Goal: Task Accomplishment & Management: Complete application form

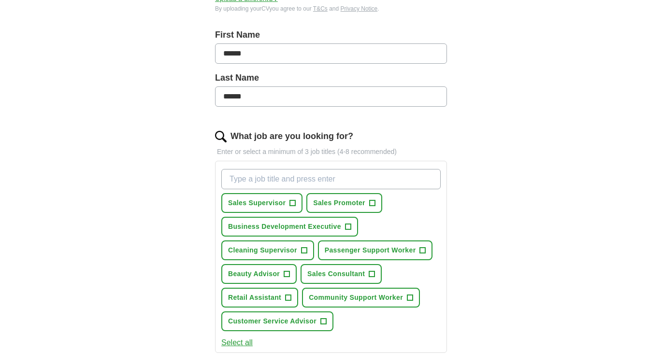
scroll to position [196, 0]
click at [371, 274] on span "+" at bounding box center [372, 274] width 6 height 8
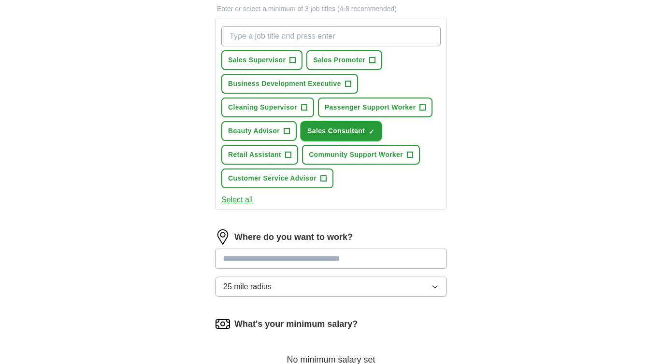
scroll to position [346, 0]
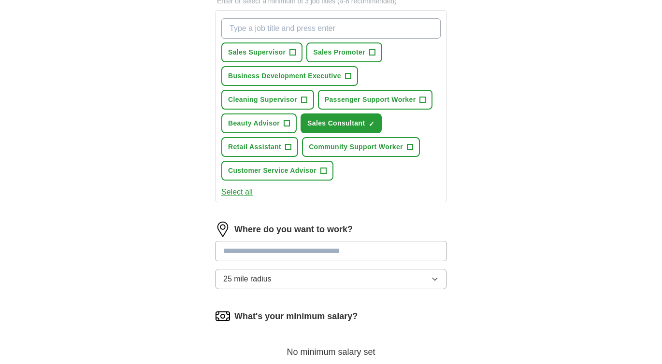
click at [361, 249] on input at bounding box center [331, 251] width 232 height 20
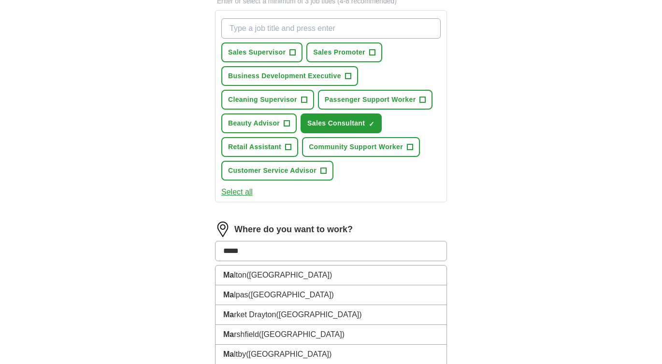
type input "******"
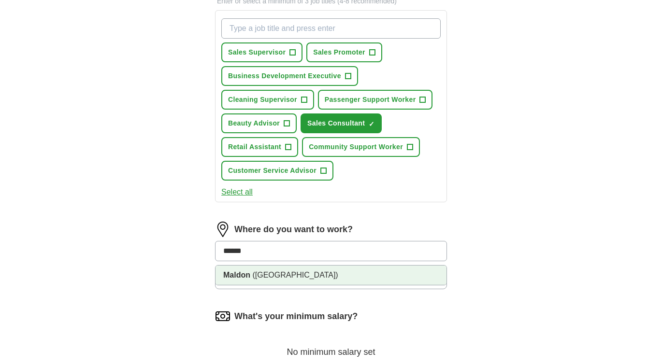
click at [254, 274] on span "([GEOGRAPHIC_DATA])" at bounding box center [295, 275] width 86 height 8
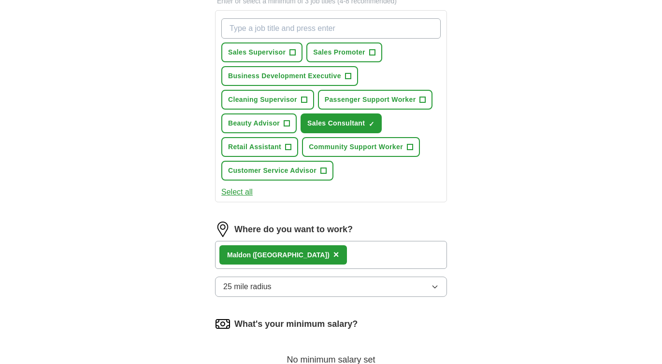
click at [436, 287] on icon "button" at bounding box center [435, 287] width 8 height 8
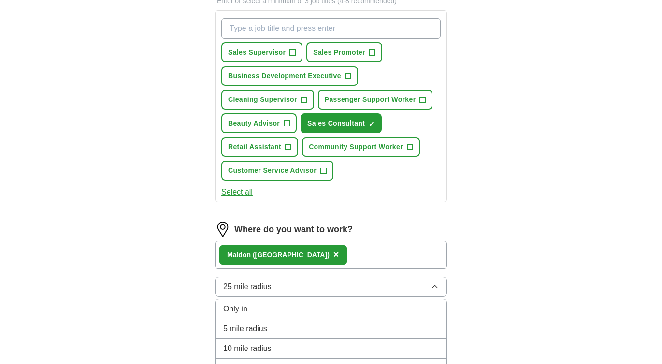
click at [436, 347] on div "10 mile radius" at bounding box center [331, 349] width 216 height 12
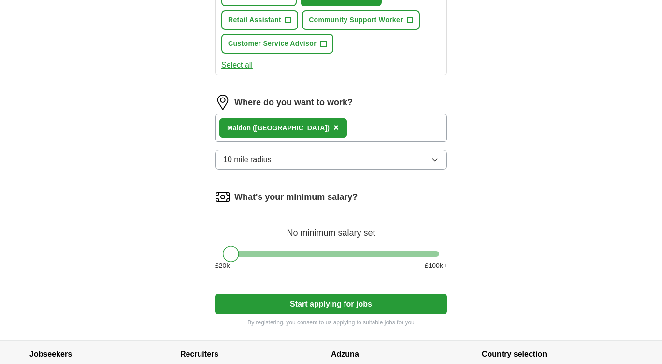
scroll to position [481, 0]
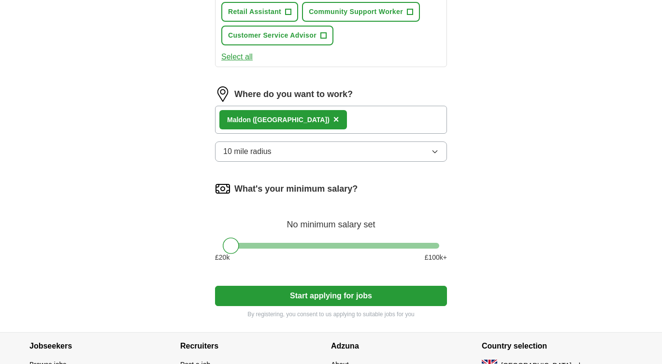
click at [338, 295] on button "Start applying for jobs" at bounding box center [331, 296] width 232 height 20
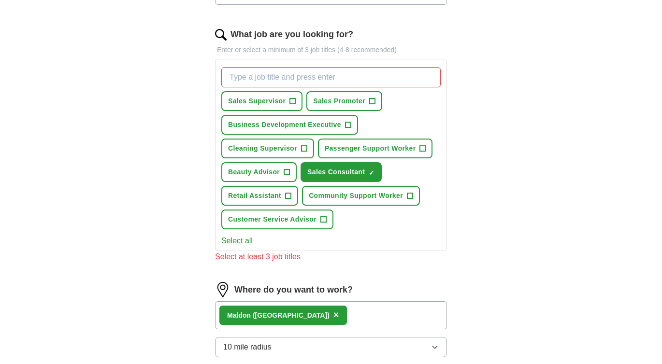
scroll to position [284, 0]
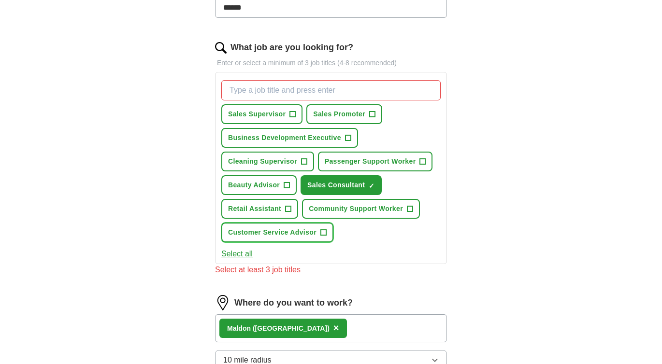
click at [286, 234] on span "Customer Service Advisor" at bounding box center [272, 233] width 88 height 10
click at [326, 113] on span "Sales Promoter" at bounding box center [339, 114] width 52 height 10
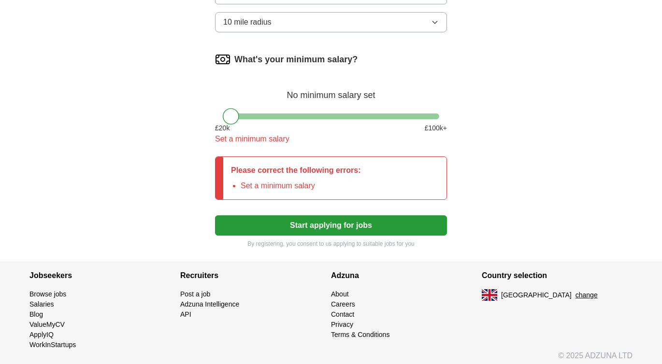
scroll to position [613, 0]
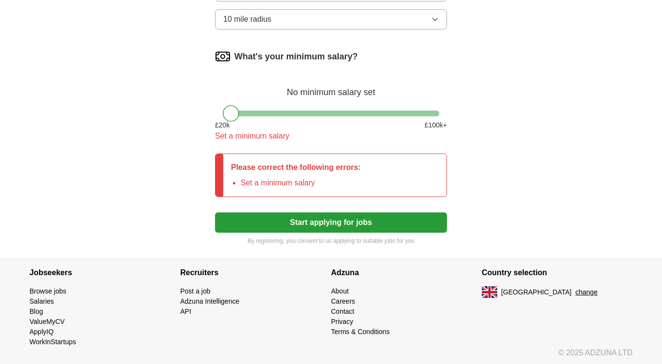
click at [329, 220] on button "Start applying for jobs" at bounding box center [331, 223] width 232 height 20
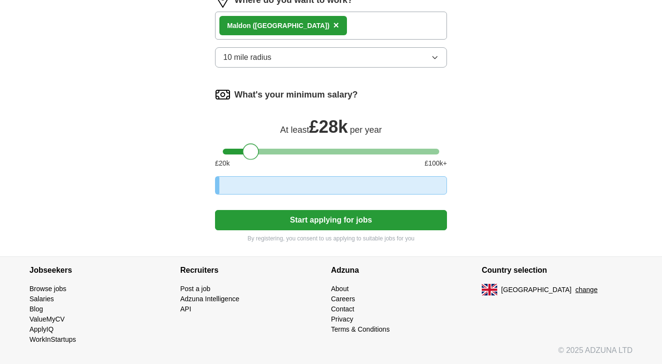
scroll to position [602, 0]
drag, startPoint x: 233, startPoint y: 113, endPoint x: 254, endPoint y: 115, distance: 20.4
click at [254, 115] on div "What's your minimum salary? At least £ 28k per year £ 20 k £ 100 k+" at bounding box center [331, 131] width 232 height 89
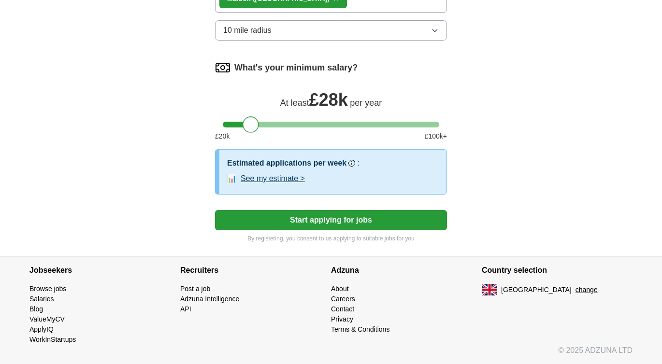
click at [316, 218] on button "Start applying for jobs" at bounding box center [331, 220] width 232 height 20
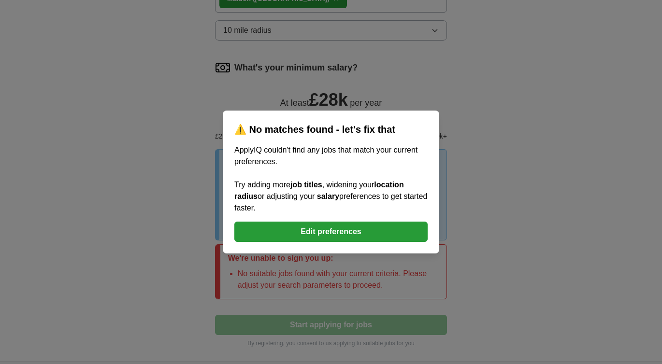
click at [325, 232] on button "Edit preferences" at bounding box center [330, 232] width 193 height 20
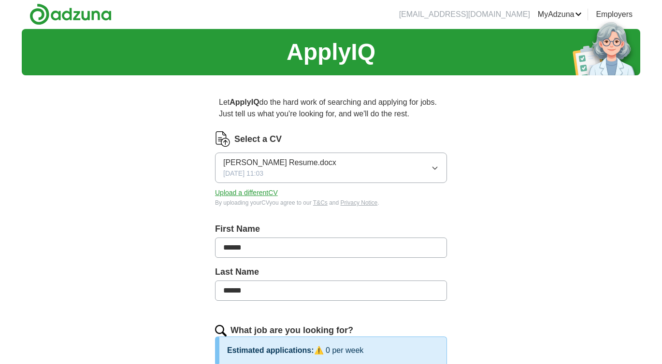
scroll to position [0, 0]
